Goal: Information Seeking & Learning: Check status

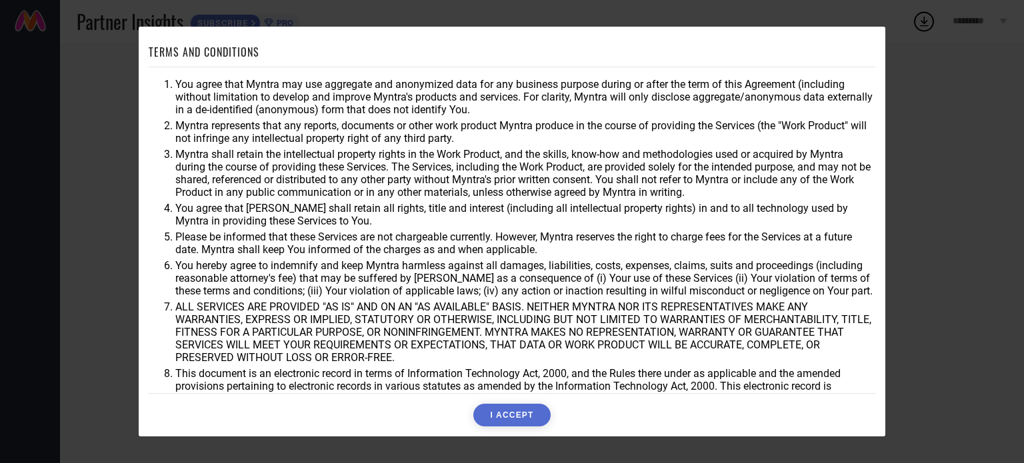
scroll to position [39, 0]
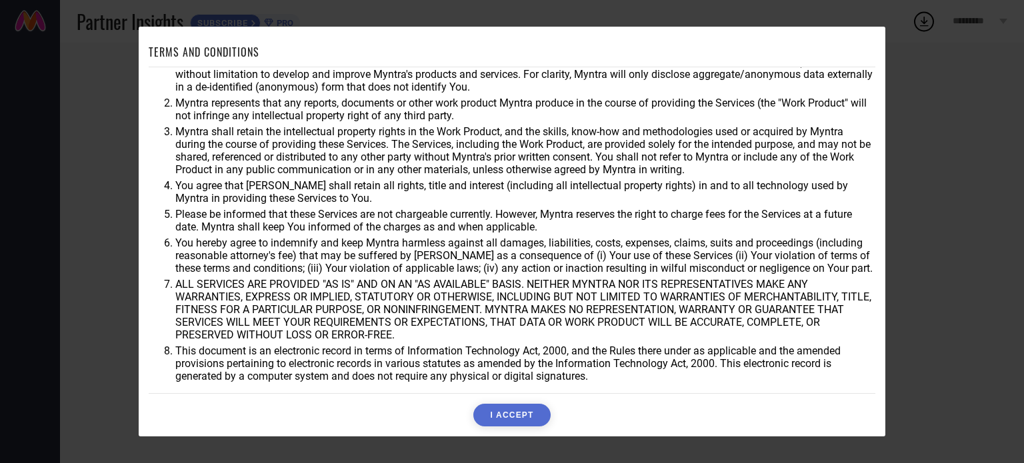
click at [512, 423] on button "I ACCEPT" at bounding box center [511, 415] width 77 height 23
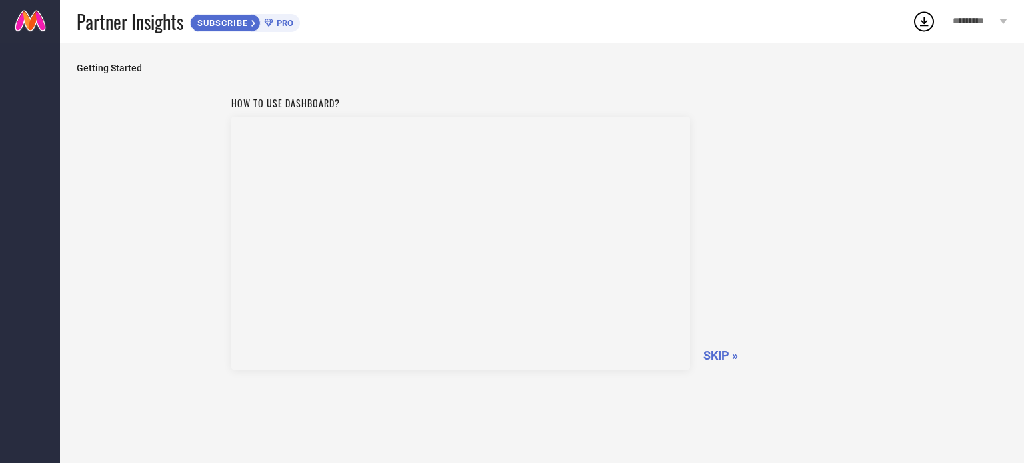
click at [717, 353] on span "SKIP »" at bounding box center [720, 356] width 35 height 14
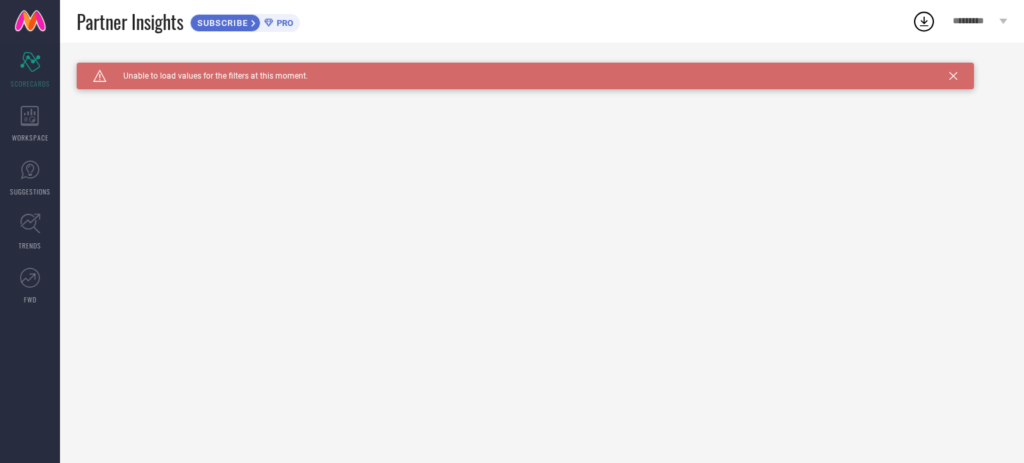
click at [283, 27] on span "PRO" at bounding box center [283, 23] width 20 height 10
